Goal: Navigation & Orientation: Understand site structure

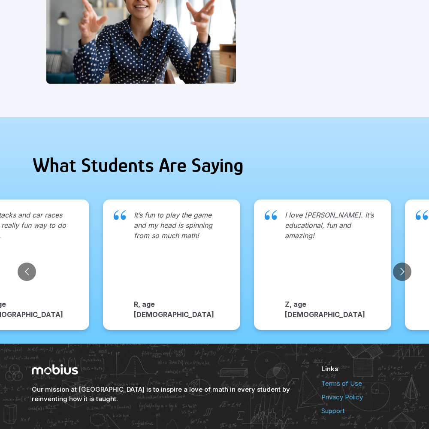
scroll to position [882, 0]
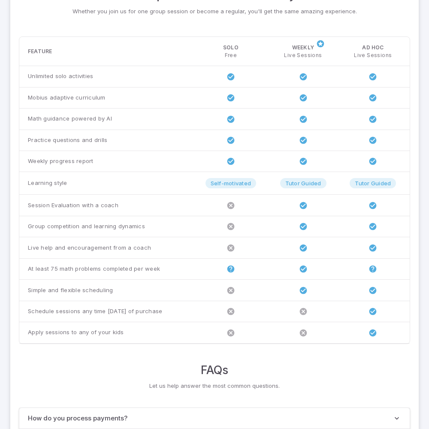
scroll to position [658, 0]
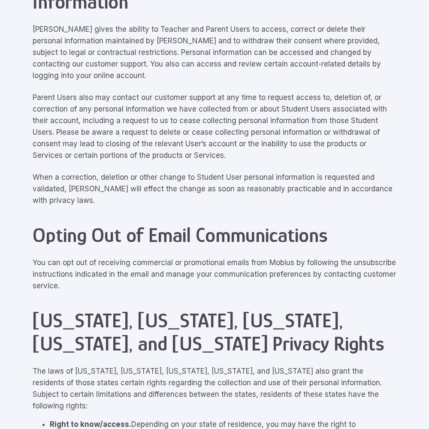
scroll to position [3861, 0]
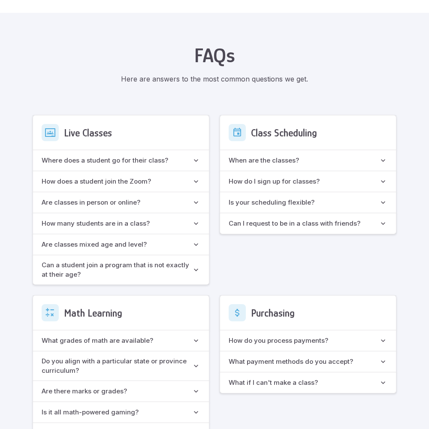
scroll to position [762, 0]
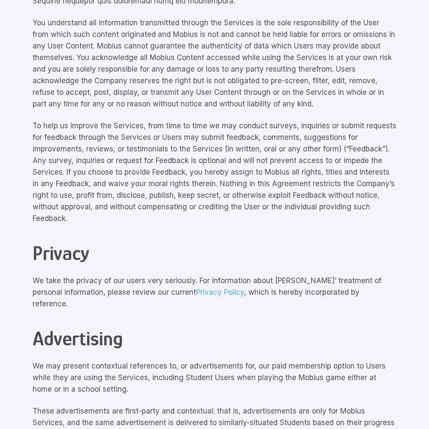
scroll to position [3861, 0]
